Goal: Find contact information: Obtain details needed to contact an individual or organization

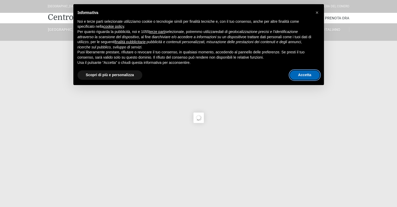
click at [305, 75] on button "Accetta" at bounding box center [305, 74] width 30 height 9
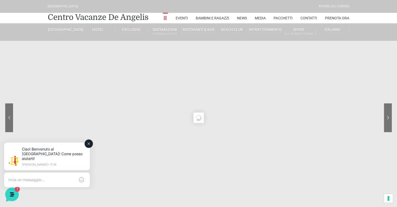
click at [47, 177] on textarea at bounding box center [41, 179] width 67 height 5
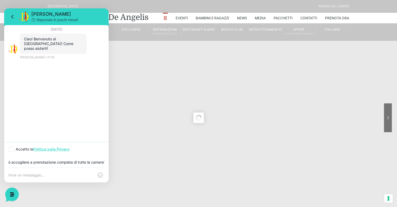
scroll to position [0, 28]
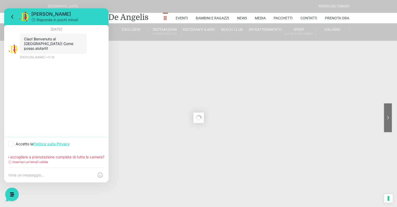
type input "quanti ospiti può accogliere a prenotazione completa di tutte le camere?"
click at [11, 145] on icon at bounding box center [10, 143] width 3 height 3
click at [11, 145] on input "Accetto la Politica sulla Privacy" at bounding box center [9, 143] width 3 height 3
checkbox input "true"
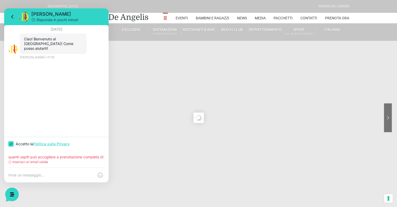
click at [49, 167] on hr at bounding box center [56, 167] width 96 height 0
click at [53, 162] on div "Inserisci un'email valida" at bounding box center [56, 161] width 96 height 5
click at [99, 156] on input "quanti ospiti può accogliere a prenotazione completa di tutte le camere?" at bounding box center [56, 157] width 96 height 4
click at [8, 158] on div "quanti ospiti può accogliere a prenotazione completa di tutte le camere? Inseri…" at bounding box center [56, 158] width 105 height 17
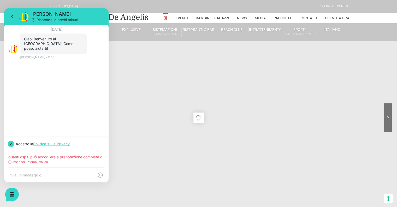
scroll to position [0, 28]
drag, startPoint x: 9, startPoint y: 158, endPoint x: 123, endPoint y: 153, distance: 114.5
click at [109, 153] on html "Jerry Risponde in pochi minuti 8 ottobre 2025 Ciao! Benvenuto al Centro Vacanze…" at bounding box center [56, 95] width 105 height 174
click at [36, 178] on div at bounding box center [56, 174] width 105 height 15
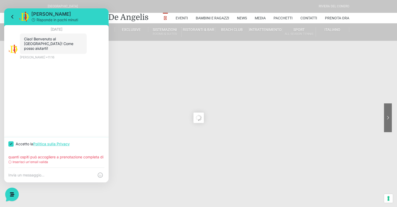
click at [37, 175] on textarea at bounding box center [51, 174] width 86 height 5
paste textarea "quanti ospiti può accogliere a prenotazione completa di tutte le camere?"
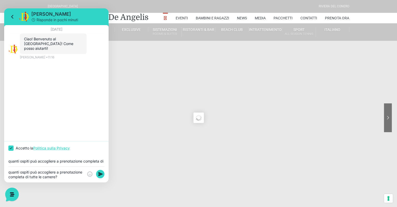
type textarea "quanti ospiti può accogliere a prenotazione completa di tutte le camere?"
drag, startPoint x: 8, startPoint y: 160, endPoint x: 115, endPoint y: 166, distance: 107.3
click at [109, 158] on html "Jerry Risponde in pochi minuti 8 ottobre 2025 Ciao! Benvenuto al Centro Vacanze…" at bounding box center [56, 95] width 105 height 174
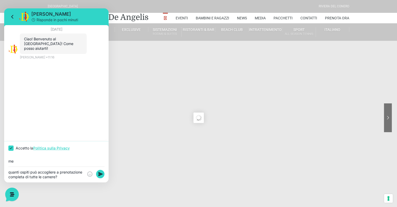
type input "m"
type input "silviameucci@lfmspa.com"
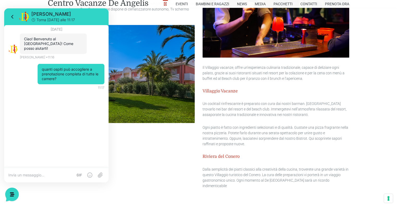
scroll to position [576, 0]
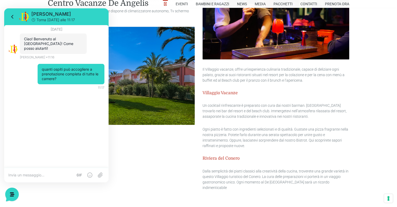
click at [136, 184] on div "Il Centro Vacanze De Angelis dispone di camere standard confortevoli alle suite…" at bounding box center [199, 76] width 310 height 258
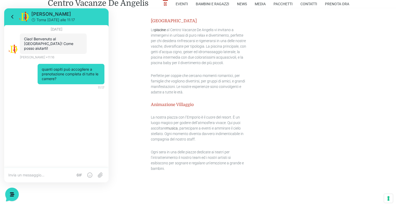
scroll to position [775, 0]
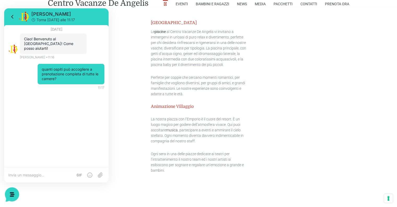
click at [9, 193] on icon at bounding box center [12, 194] width 14 height 14
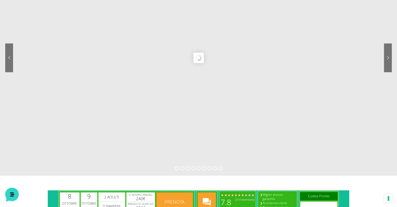
scroll to position [0, 0]
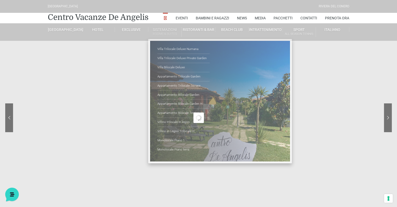
click at [163, 28] on link "Sistemazioni Rooms & Suites" at bounding box center [164, 32] width 33 height 10
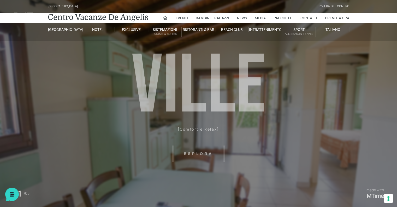
click at [335, 98] on header "Villaggio Hotel Resort Riviera Del Conero Centro Vacanze De Angelis Eventi Miss…" at bounding box center [198, 104] width 397 height 209
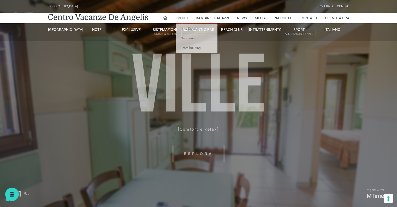
click at [183, 22] on link "Eventi" at bounding box center [182, 18] width 12 height 10
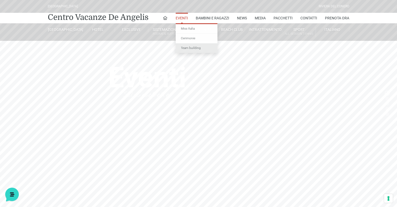
click at [191, 49] on link "Team building" at bounding box center [197, 47] width 42 height 9
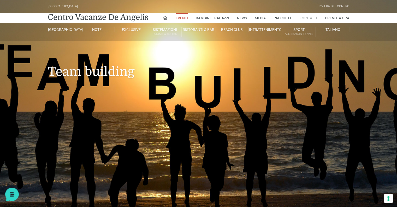
click at [304, 20] on link "Contatti" at bounding box center [309, 18] width 17 height 10
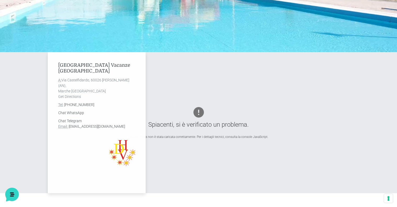
scroll to position [168, 0]
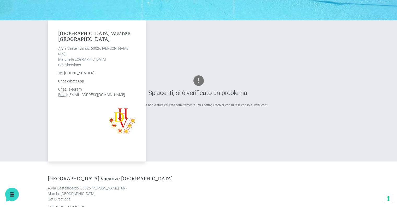
drag, startPoint x: 136, startPoint y: 93, endPoint x: 68, endPoint y: 94, distance: 68.2
click at [68, 94] on div "Villaggio Centro Vacanze De Angelis A: Via Castelfidardo, 60026 Marcelli di Num…" at bounding box center [97, 90] width 98 height 141
copy address "info@villaggiocentrovacanzedeangelis.it"
